Goal: Check status: Check status

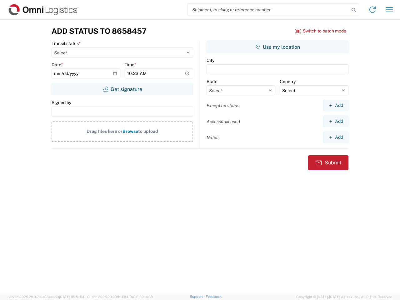
click at [268, 10] on input "search" at bounding box center [269, 10] width 162 height 12
click at [354, 10] on icon at bounding box center [353, 10] width 9 height 9
click at [373, 10] on icon at bounding box center [373, 10] width 10 height 10
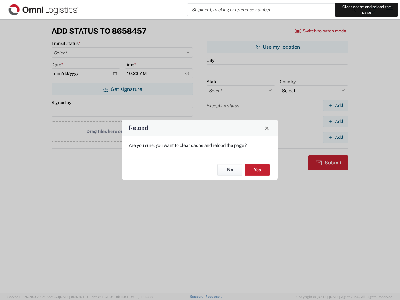
click at [389, 10] on div "Reload Are you sure, you want to clear cache and reload the page? No Yes" at bounding box center [200, 150] width 400 height 300
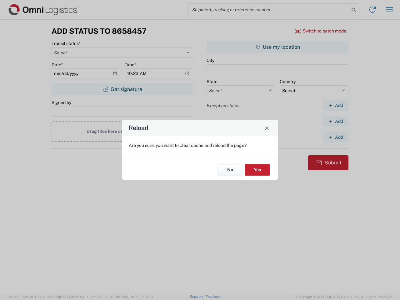
click at [321, 31] on div "Reload Are you sure, you want to clear cache and reload the page? No Yes" at bounding box center [200, 150] width 400 height 300
click at [122, 89] on div "Reload Are you sure, you want to clear cache and reload the page? No Yes" at bounding box center [200, 150] width 400 height 300
click at [278, 47] on div "Reload Are you sure, you want to clear cache and reload the page? No Yes" at bounding box center [200, 150] width 400 height 300
click at [336, 105] on div "Reload Are you sure, you want to clear cache and reload the page? No Yes" at bounding box center [200, 150] width 400 height 300
click at [336, 121] on div "Reload Are you sure, you want to clear cache and reload the page? No Yes" at bounding box center [200, 150] width 400 height 300
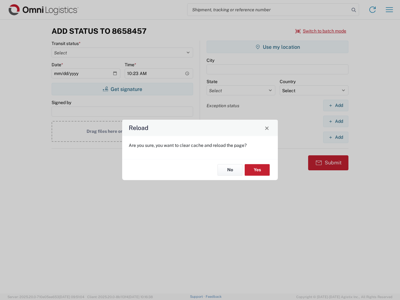
click at [336, 137] on div "Reload Are you sure, you want to clear cache and reload the page? No Yes" at bounding box center [200, 150] width 400 height 300
